Goal: Information Seeking & Learning: Learn about a topic

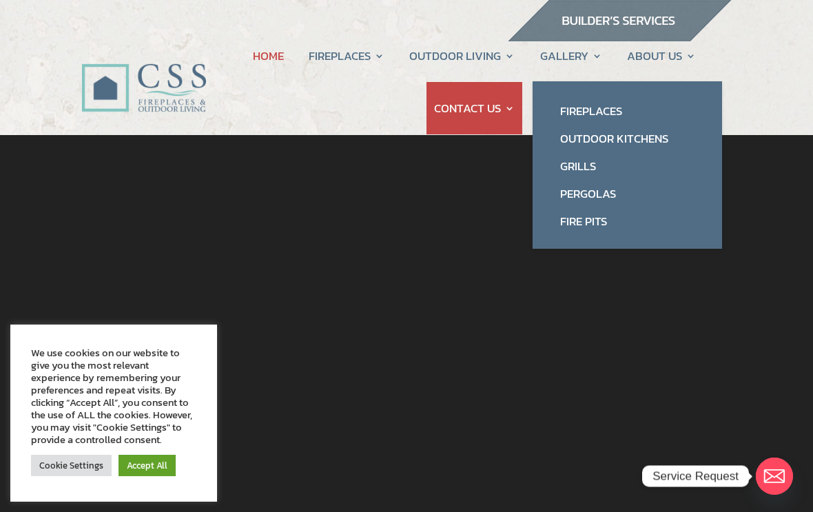
click at [613, 112] on link "Fireplaces" at bounding box center [628, 111] width 162 height 28
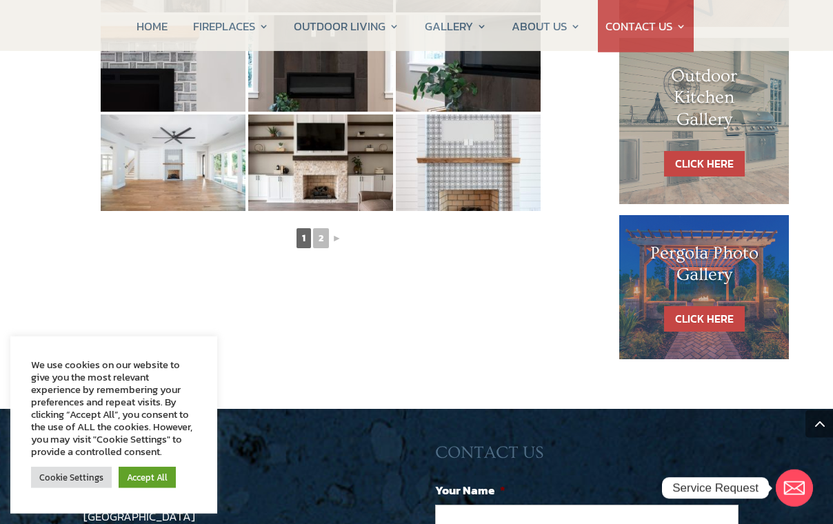
scroll to position [831, 0]
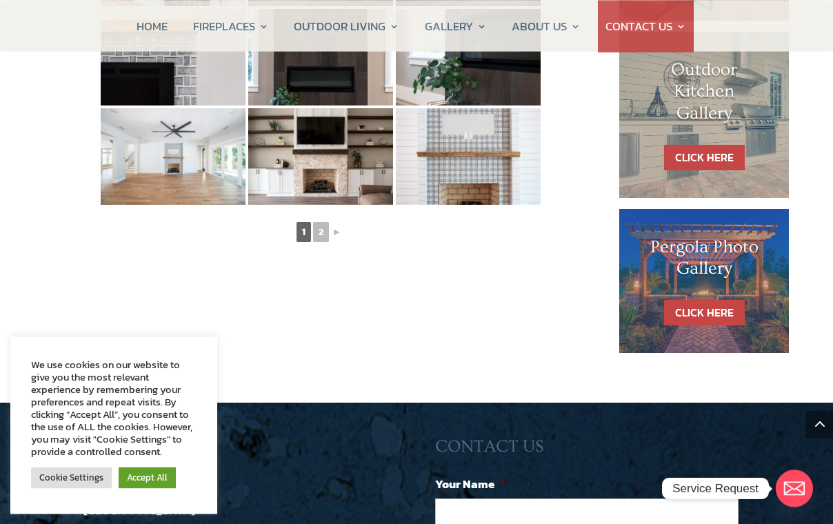
click at [320, 232] on link "2" at bounding box center [321, 232] width 16 height 20
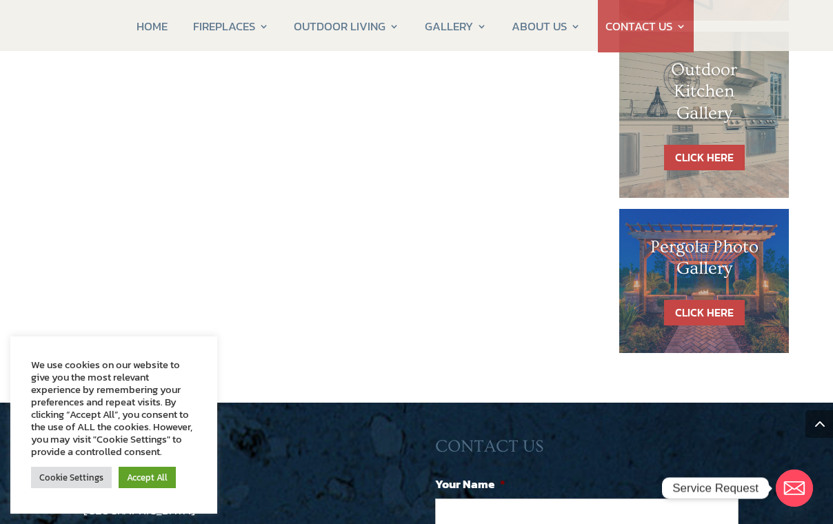
click at [466, 79] on link "Fireplaces" at bounding box center [512, 82] width 162 height 28
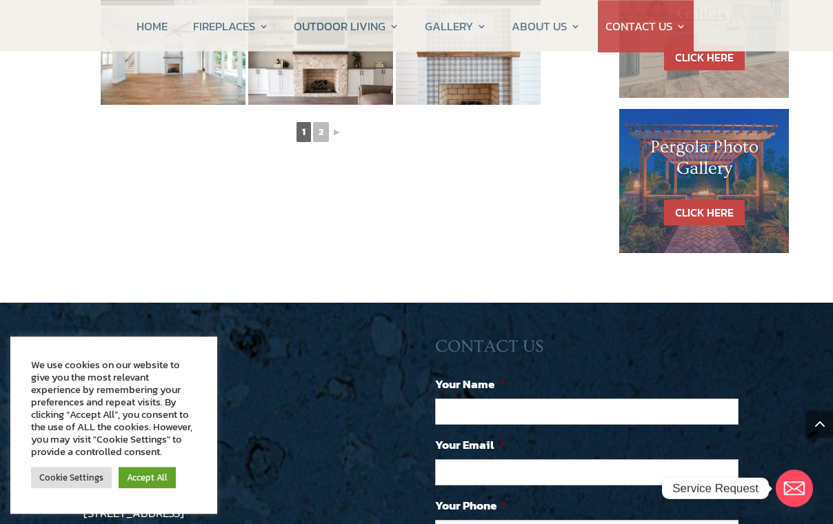
scroll to position [930, 0]
click at [319, 130] on link "2" at bounding box center [321, 132] width 16 height 20
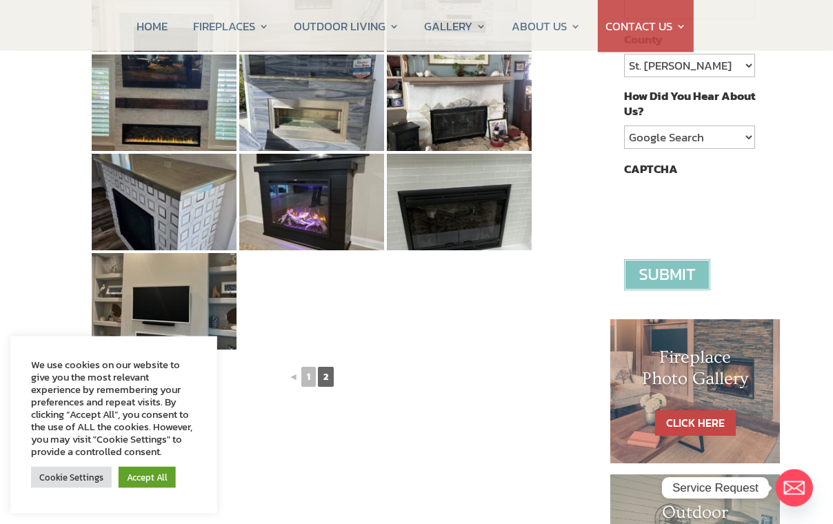
scroll to position [437, 9]
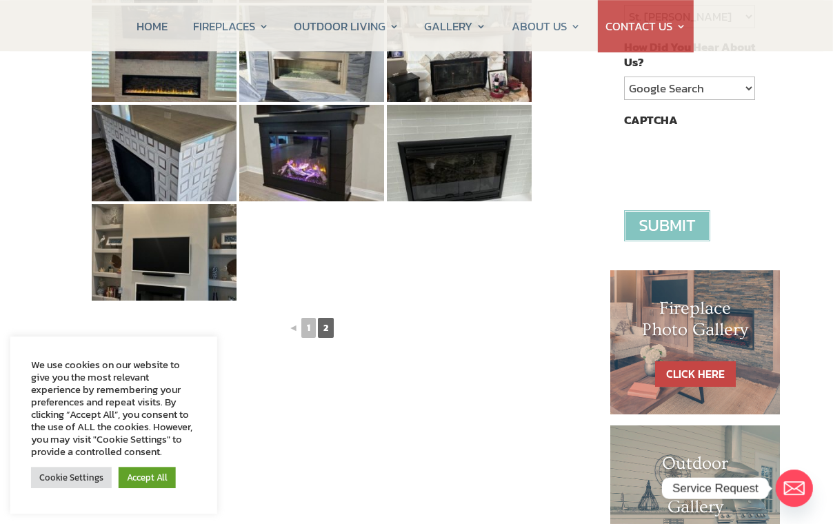
click at [298, 327] on link "◄" at bounding box center [293, 327] width 12 height 17
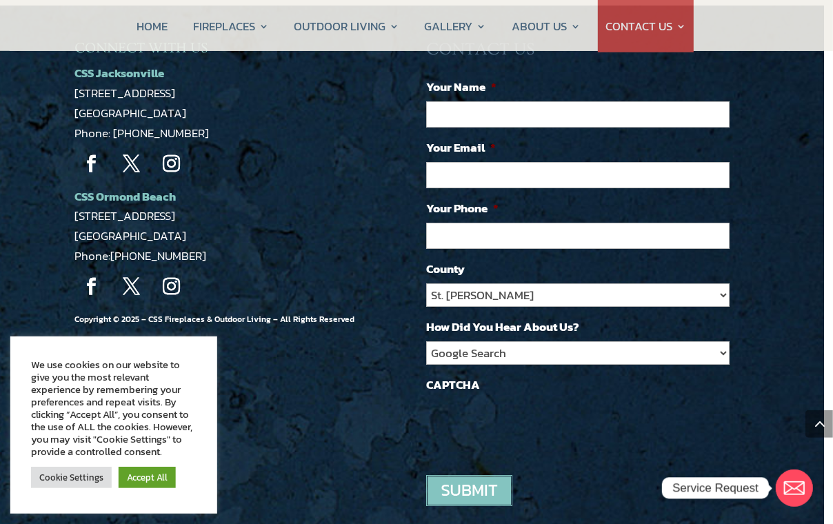
scroll to position [1228, 9]
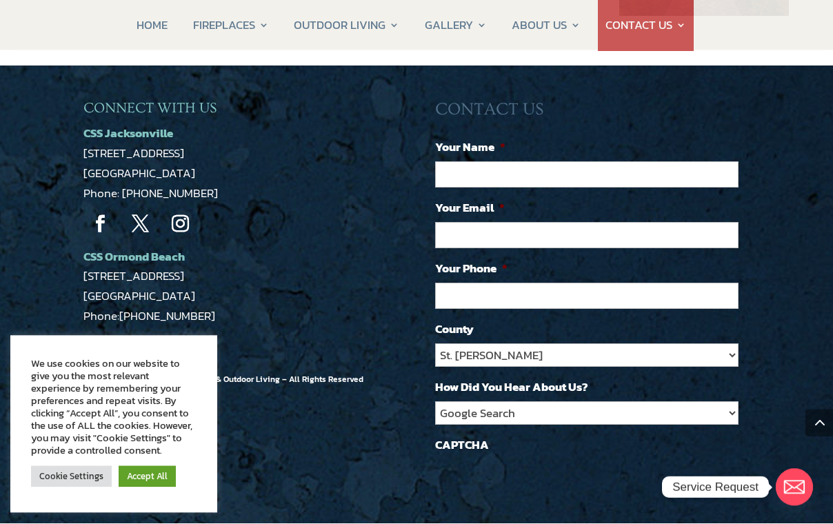
scroll to position [1165, 0]
